Goal: Information Seeking & Learning: Learn about a topic

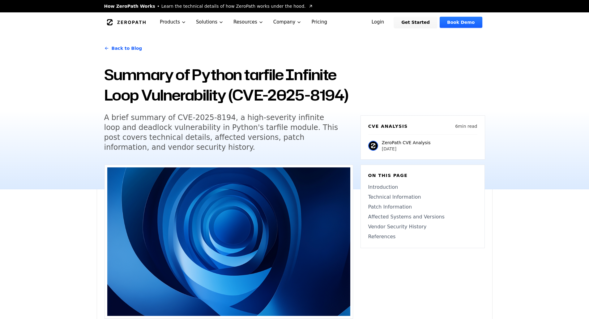
click at [218, 75] on h1 "Summary of Python tarfile Infinite Loop Vulnerability (CVE-2025-8194)" at bounding box center [228, 84] width 249 height 41
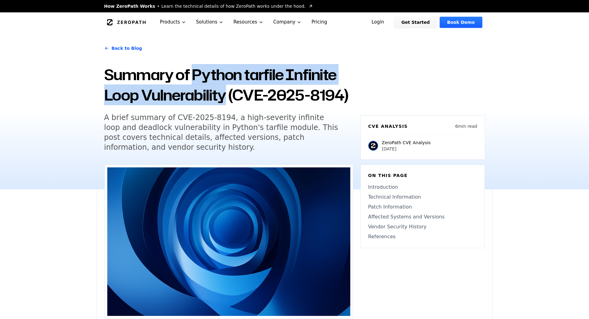
drag, startPoint x: 218, startPoint y: 75, endPoint x: 212, endPoint y: 91, distance: 16.7
click at [212, 91] on h1 "Summary of Python tarfile Infinite Loop Vulnerability (CVE-2025-8194)" at bounding box center [228, 84] width 249 height 41
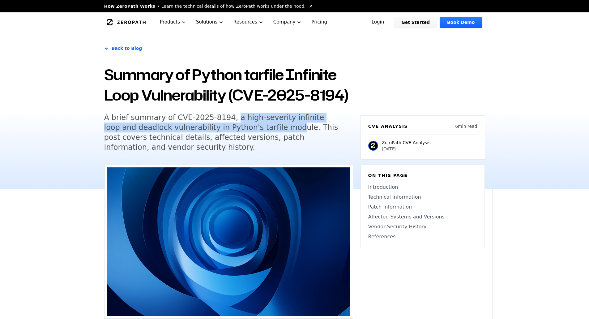
drag, startPoint x: 224, startPoint y: 118, endPoint x: 253, endPoint y: 126, distance: 30.0
click at [253, 126] on h5 "A brief summary of CVE-2025-8194, a high-severity infinite loop and deadlock vu…" at bounding box center [223, 133] width 238 height 40
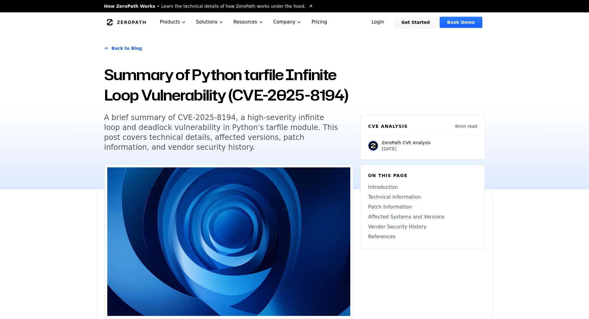
click at [232, 117] on h5 "A brief summary of CVE-2025-8194, a high-severity infinite loop and deadlock vu…" at bounding box center [223, 133] width 238 height 40
drag, startPoint x: 232, startPoint y: 117, endPoint x: 236, endPoint y: 117, distance: 3.4
click at [236, 117] on h5 "A brief summary of CVE-2025-8194, a high-severity infinite loop and deadlock vu…" at bounding box center [223, 133] width 238 height 40
click at [233, 120] on h5 "A brief summary of CVE-2025-8194, a high-severity infinite loop and deadlock vu…" at bounding box center [223, 133] width 238 height 40
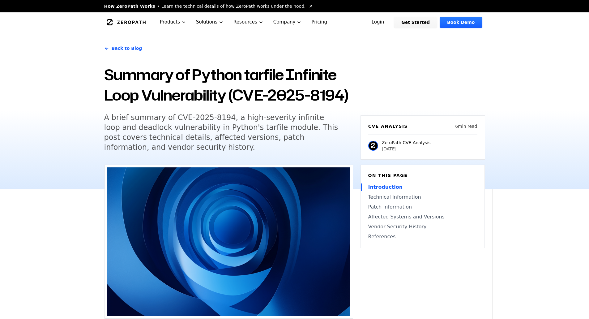
click at [248, 123] on h5 "A brief summary of CVE-2025-8194, a high-severity infinite loop and deadlock vu…" at bounding box center [223, 133] width 238 height 40
